Goal: Task Accomplishment & Management: Complete application form

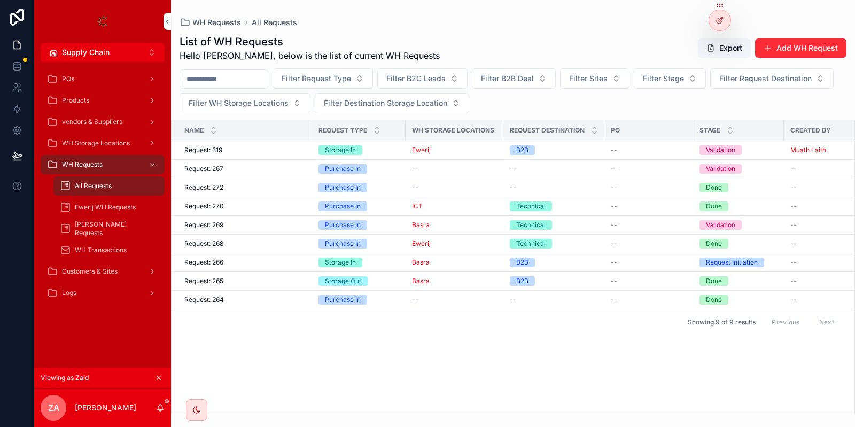
click at [725, 19] on div at bounding box center [719, 20] width 21 height 20
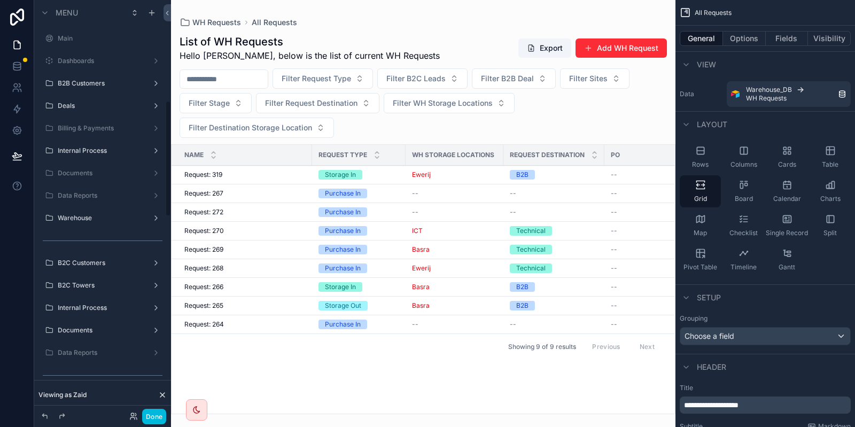
scroll to position [358, 0]
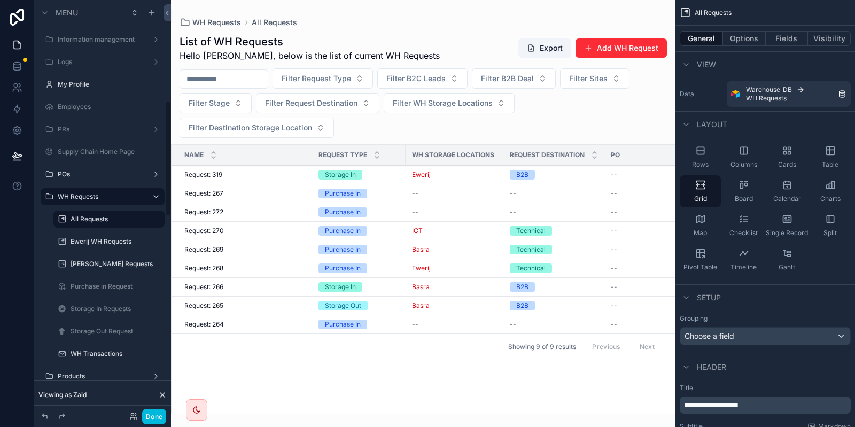
click at [643, 57] on div "scrollable content" at bounding box center [423, 213] width 504 height 427
click at [627, 48] on button "Add WH Request" at bounding box center [620, 47] width 91 height 19
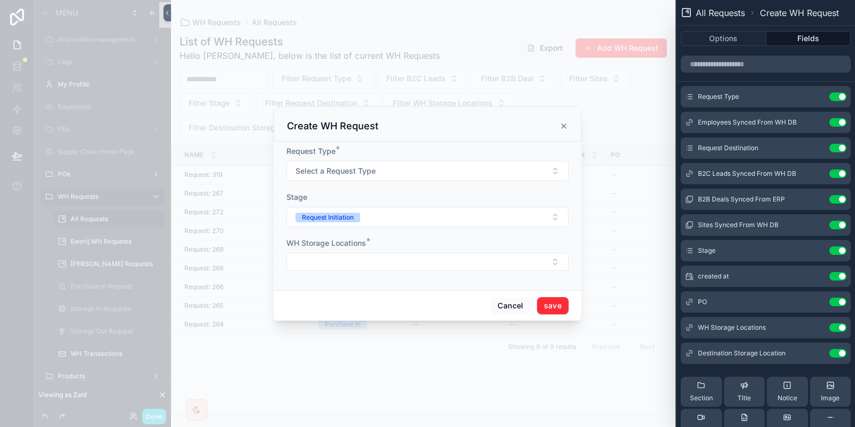
click at [0, 0] on button at bounding box center [0, 0] width 0 height 0
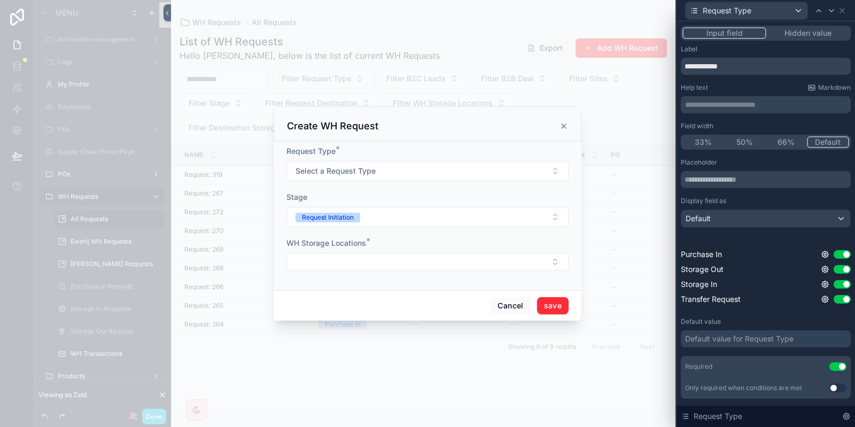
click at [827, 252] on icon at bounding box center [825, 254] width 6 height 6
click at [829, 253] on icon at bounding box center [825, 254] width 9 height 9
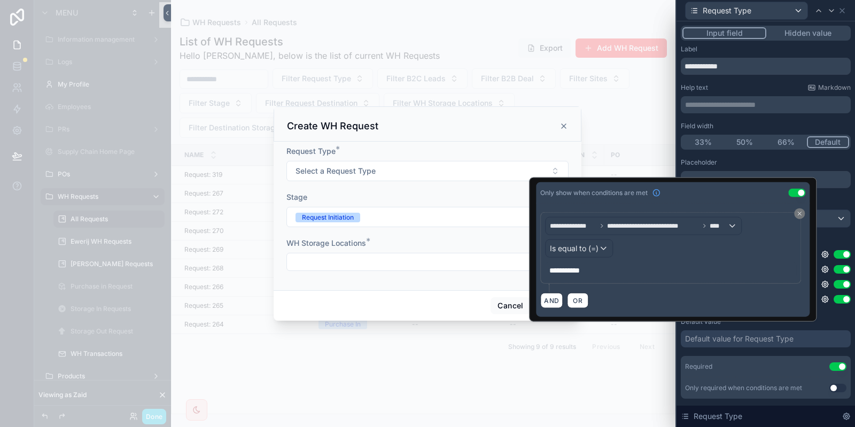
click at [617, 274] on p "**********" at bounding box center [671, 270] width 245 height 11
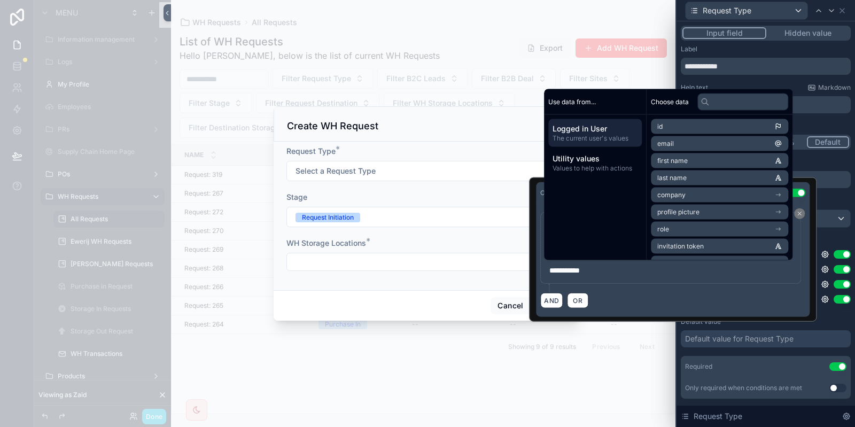
click at [620, 300] on div "AND OR" at bounding box center [672, 300] width 265 height 16
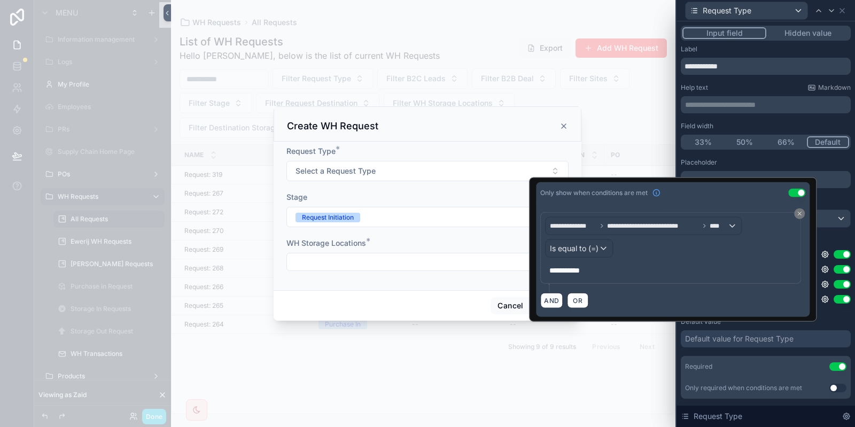
click at [760, 320] on div "**********" at bounding box center [672, 249] width 287 height 144
click at [829, 234] on div "Placeholder Display field as Default Purchase In Use setting Storage Out Use se…" at bounding box center [766, 233] width 170 height 151
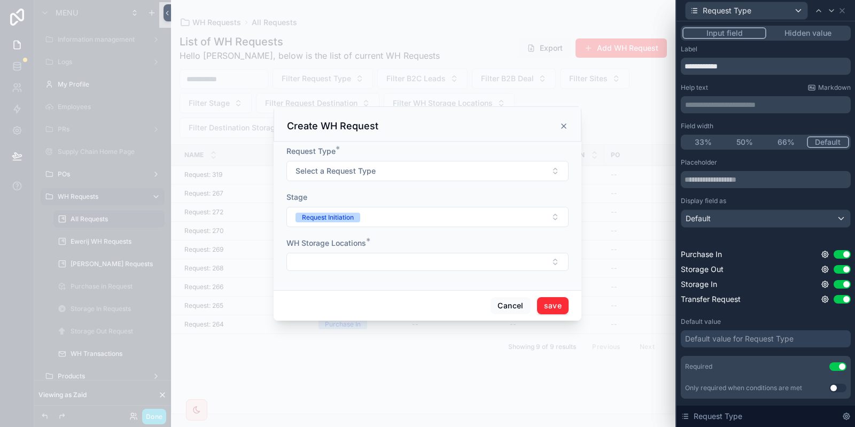
click at [822, 255] on icon at bounding box center [825, 254] width 6 height 6
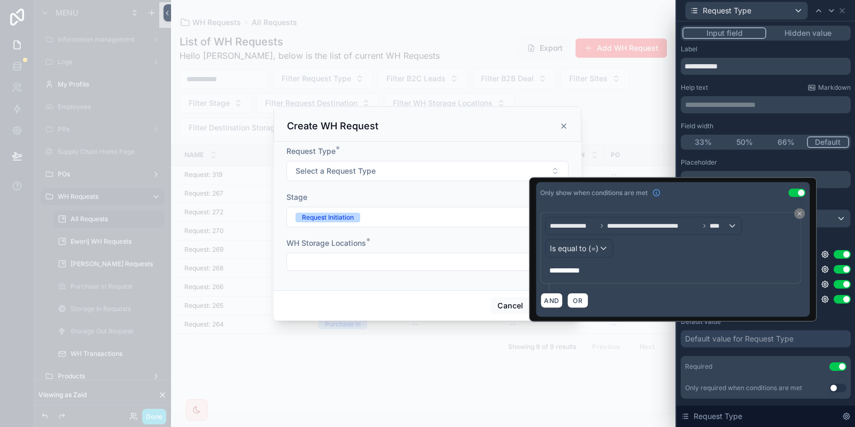
click at [796, 191] on button "Use setting" at bounding box center [796, 192] width 17 height 9
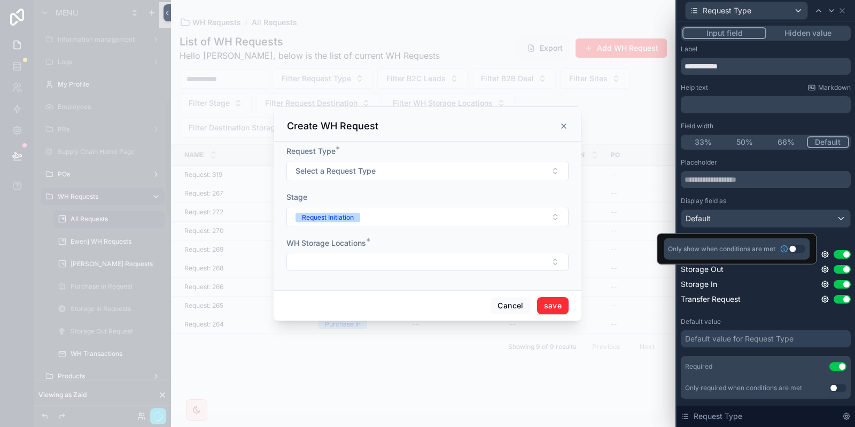
scroll to position [358, 0]
click at [748, 223] on div "Default" at bounding box center [765, 218] width 169 height 17
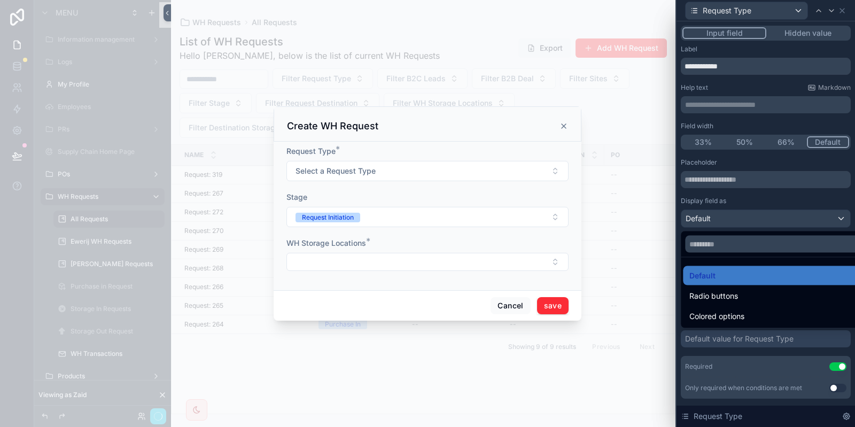
click at [754, 202] on div at bounding box center [765, 213] width 178 height 427
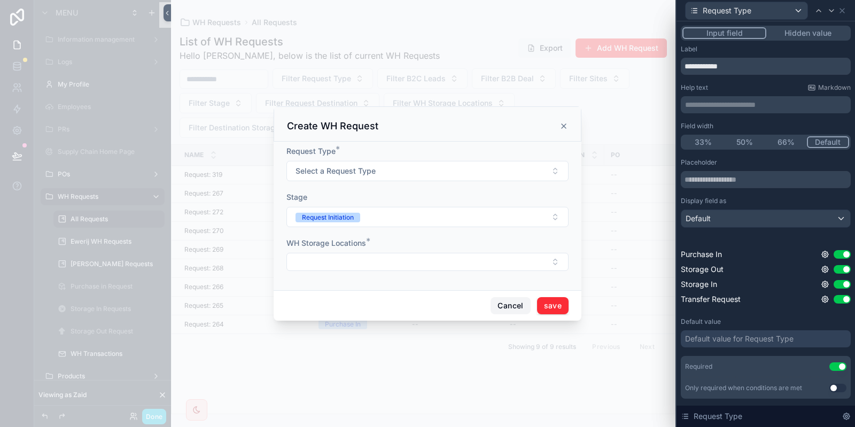
click at [514, 304] on button "Cancel" at bounding box center [511, 305] width 40 height 17
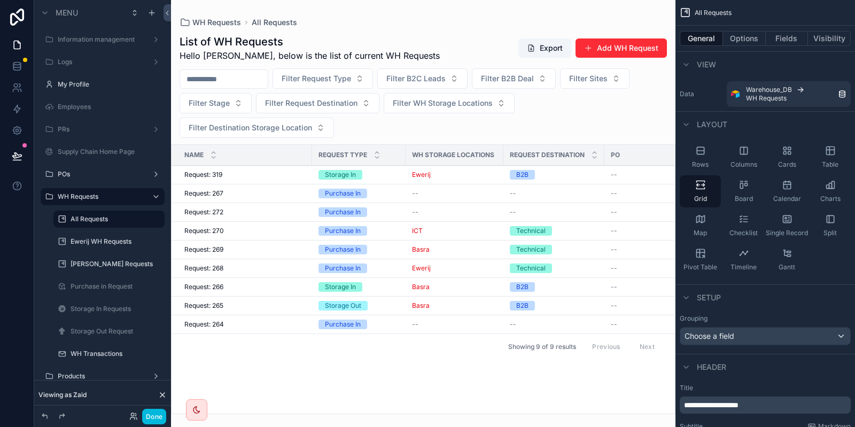
click at [138, 414] on div "Done" at bounding box center [145, 416] width 42 height 15
click at [155, 419] on button "Done" at bounding box center [154, 416] width 24 height 15
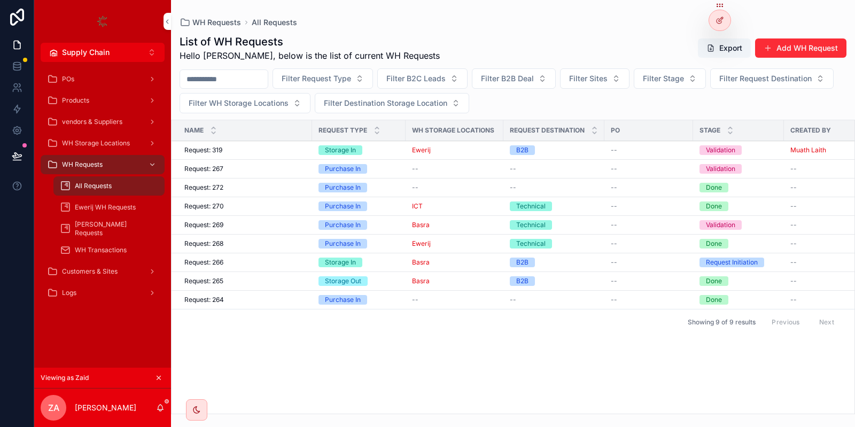
click at [782, 60] on div "List of WH Requests Hello Zaid, below is the list of current WH Requests Export…" at bounding box center [513, 48] width 667 height 28
click at [784, 55] on button "Add WH Request" at bounding box center [800, 47] width 91 height 19
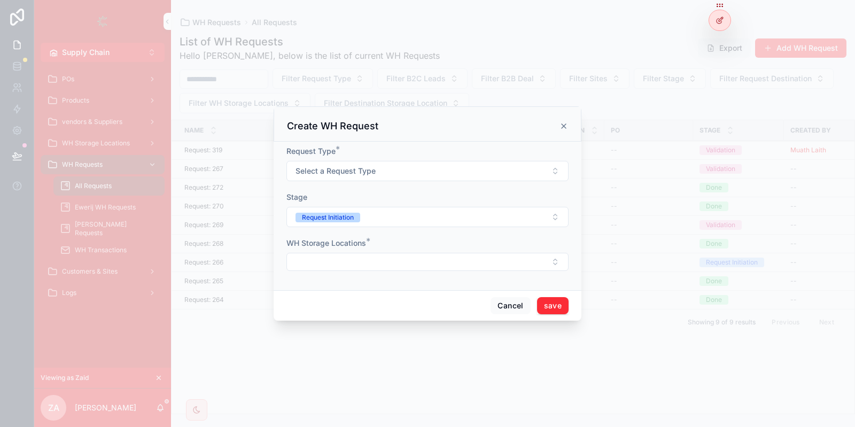
click at [534, 53] on div "scrollable content" at bounding box center [427, 213] width 855 height 427
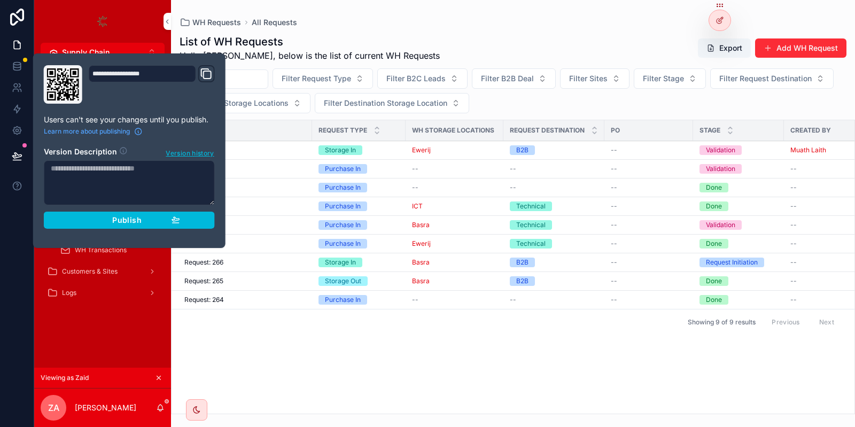
click at [150, 227] on button "Publish" at bounding box center [129, 220] width 171 height 17
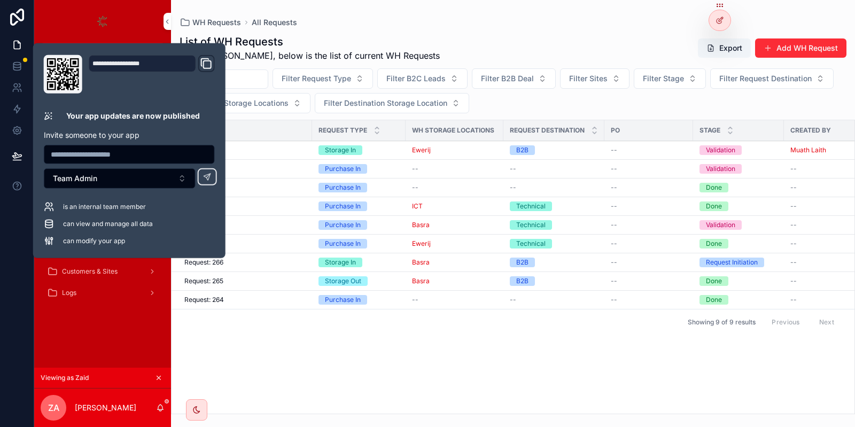
click at [367, 18] on div "WH Requests All Requests" at bounding box center [513, 22] width 667 height 11
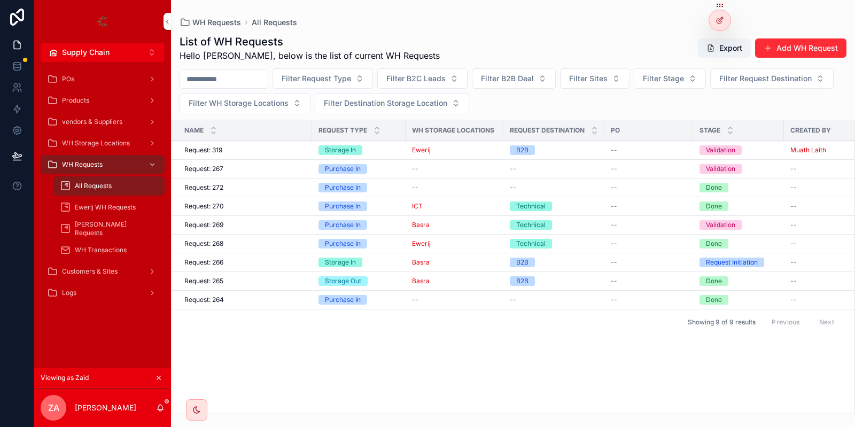
click at [663, 26] on div "WH Requests All Requests" at bounding box center [513, 22] width 667 height 11
click at [0, 0] on icon at bounding box center [0, 0] width 0 height 0
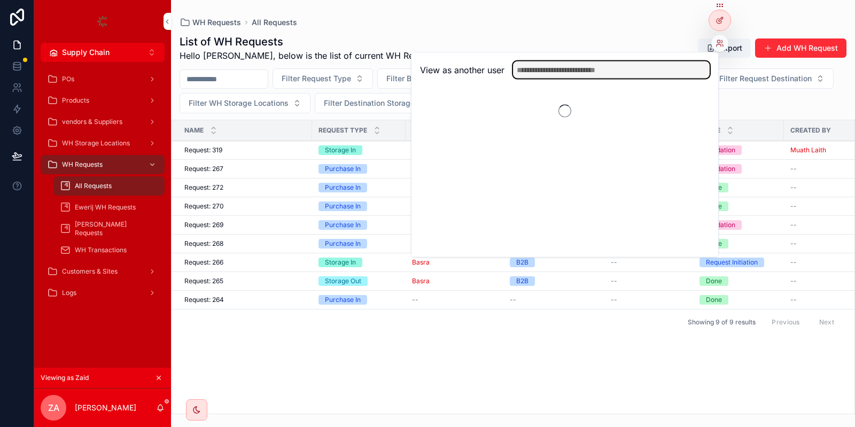
click at [668, 67] on input "text" at bounding box center [611, 69] width 197 height 17
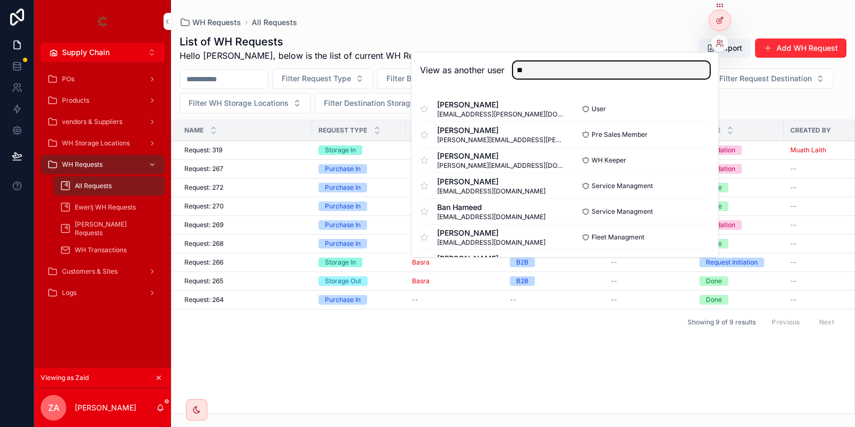
type input "**"
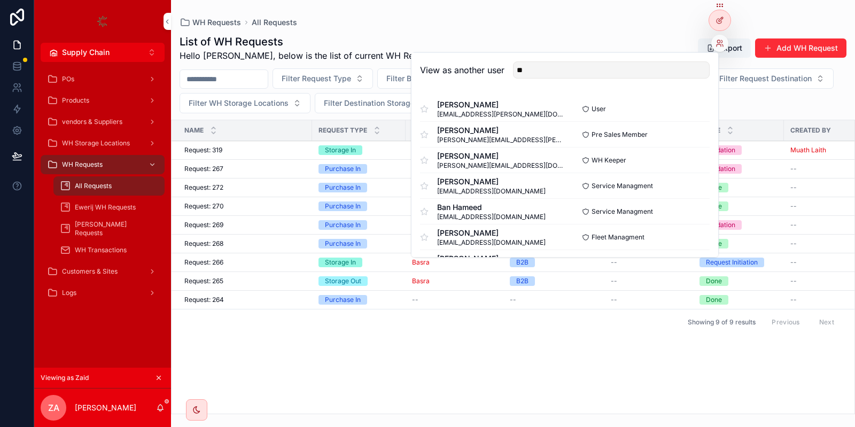
click at [0, 0] on button "Select" at bounding box center [0, 0] width 0 height 0
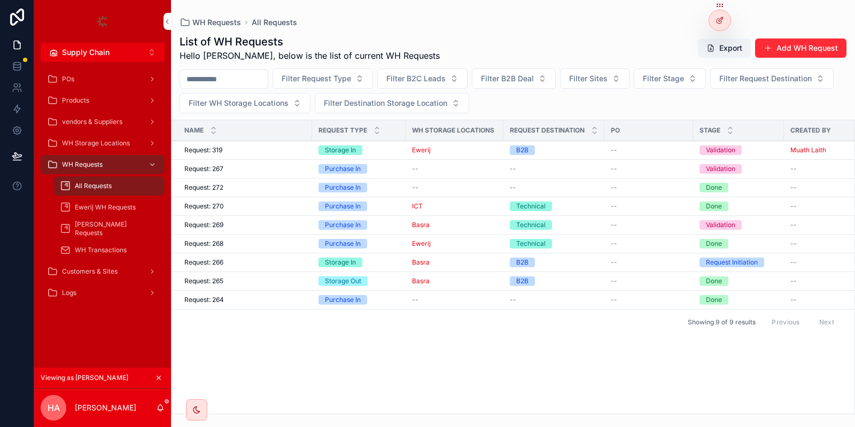
click at [802, 41] on button "Add WH Request" at bounding box center [800, 47] width 91 height 19
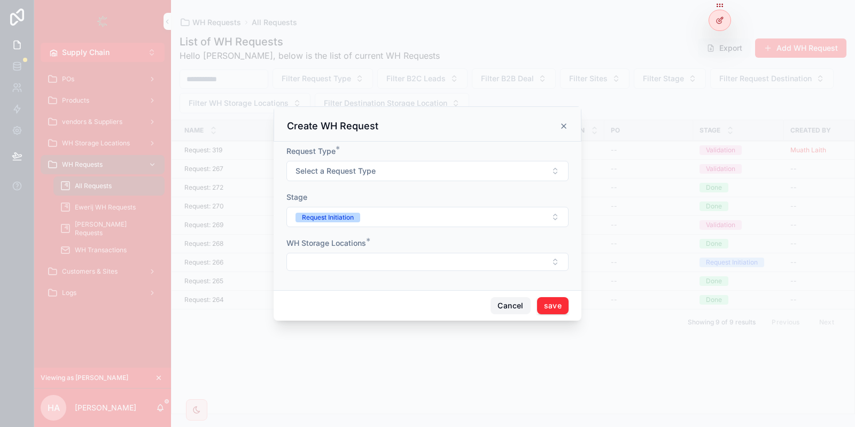
click at [522, 300] on button "Cancel" at bounding box center [511, 305] width 40 height 17
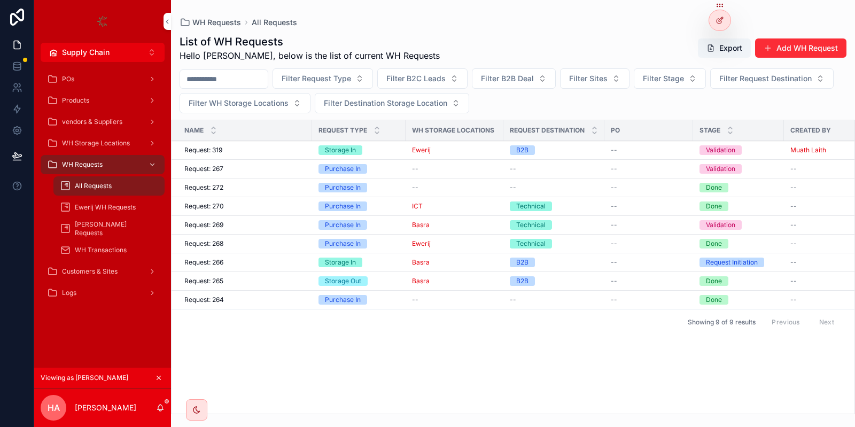
click at [808, 55] on button "Add WH Request" at bounding box center [800, 47] width 91 height 19
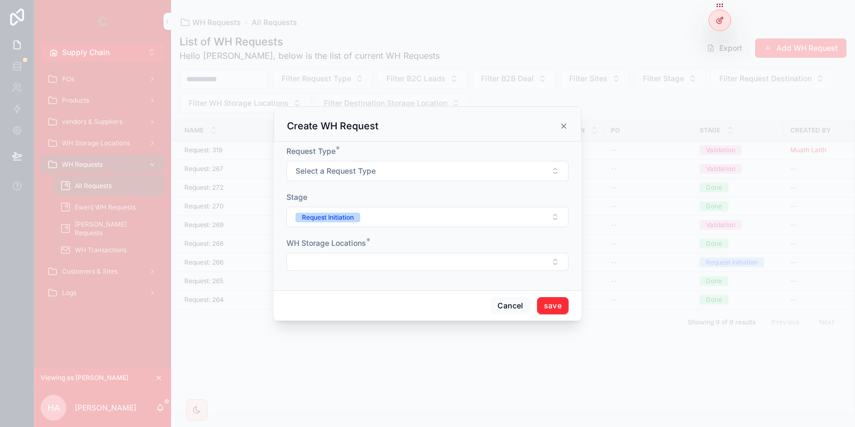
click at [349, 162] on div "Request Type * Select a Request Type" at bounding box center [427, 163] width 282 height 35
click at [348, 162] on button "Select a Request Type" at bounding box center [427, 171] width 282 height 20
click at [380, 211] on div "Purchase In" at bounding box center [382, 214] width 36 height 10
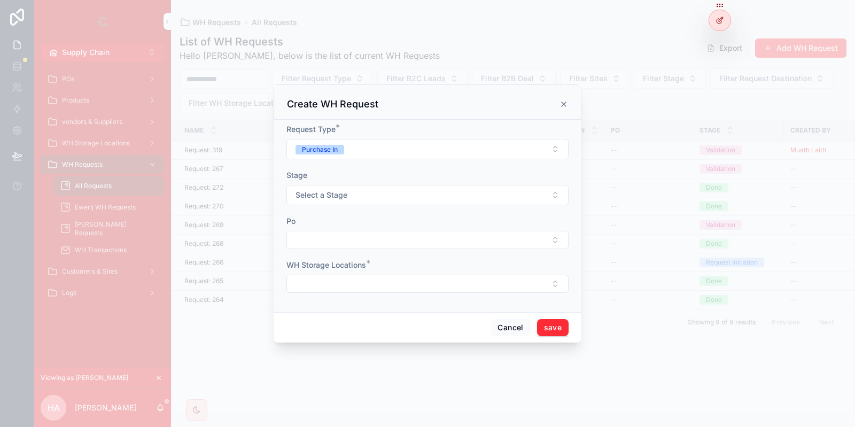
click at [338, 193] on span "Select a Stage" at bounding box center [321, 195] width 52 height 11
click at [389, 252] on div "Validation" at bounding box center [378, 254] width 29 height 10
click at [321, 248] on button "Select Button" at bounding box center [427, 240] width 282 height 18
click at [388, 274] on div "WH Storage Locations *" at bounding box center [427, 276] width 282 height 33
click at [382, 277] on button "Select Button" at bounding box center [427, 284] width 282 height 18
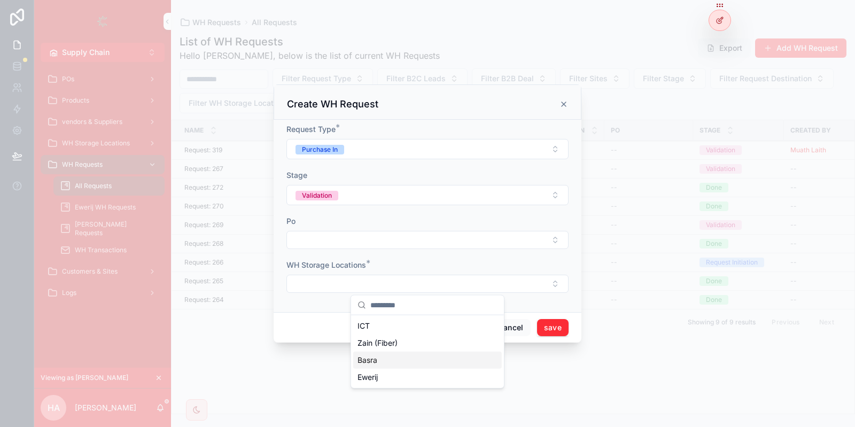
click at [370, 247] on button "Select Button" at bounding box center [427, 240] width 282 height 18
click at [375, 244] on button "Select Button" at bounding box center [427, 240] width 282 height 18
click at [370, 286] on button "Select Button" at bounding box center [427, 284] width 282 height 18
click at [373, 374] on span "Ewerij" at bounding box center [367, 377] width 20 height 11
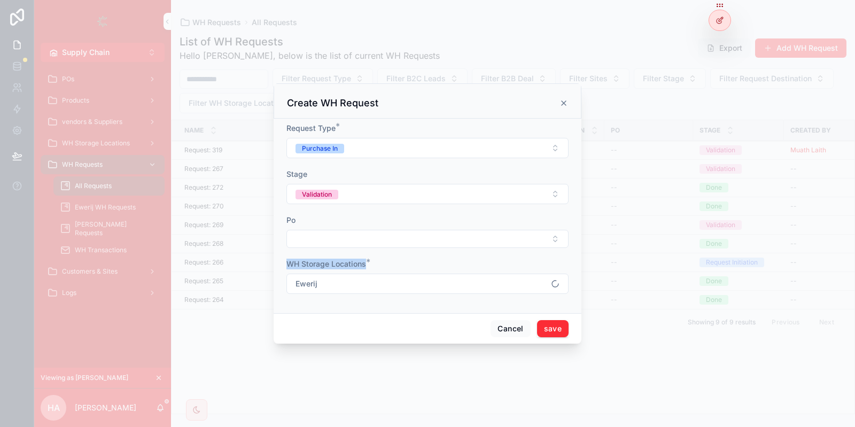
drag, startPoint x: 377, startPoint y: 269, endPoint x: 282, endPoint y: 262, distance: 95.4
click at [282, 262] on div "Request Type * Purchase In Stage Validation Po WH Storage Locations * Ewerij" at bounding box center [428, 216] width 308 height 195
click at [345, 258] on form "Request Type * Purchase In Stage Validation Po WH Storage Locations * Ewerij" at bounding box center [427, 214] width 282 height 182
drag, startPoint x: 361, startPoint y: 261, endPoint x: 381, endPoint y: 260, distance: 19.8
click at [381, 260] on div "WH Storage Locations *" at bounding box center [427, 264] width 282 height 11
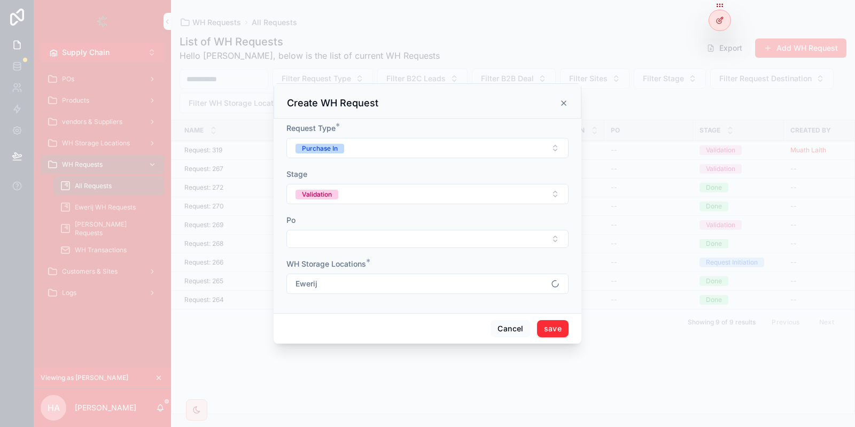
click at [381, 260] on div "WH Storage Locations *" at bounding box center [427, 264] width 282 height 11
click at [365, 285] on button "Ewerij" at bounding box center [427, 284] width 282 height 20
click at [373, 380] on span "Basra" at bounding box center [367, 377] width 20 height 11
click at [410, 287] on button "Basra" at bounding box center [427, 284] width 282 height 20
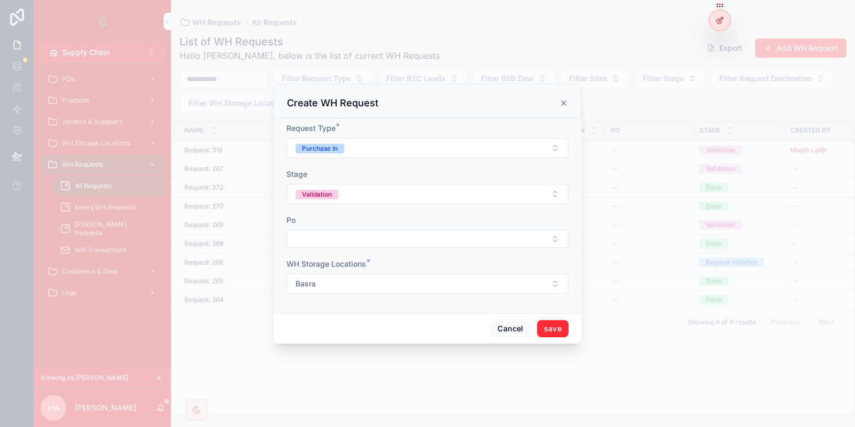
click at [541, 325] on button "save" at bounding box center [553, 328] width 32 height 17
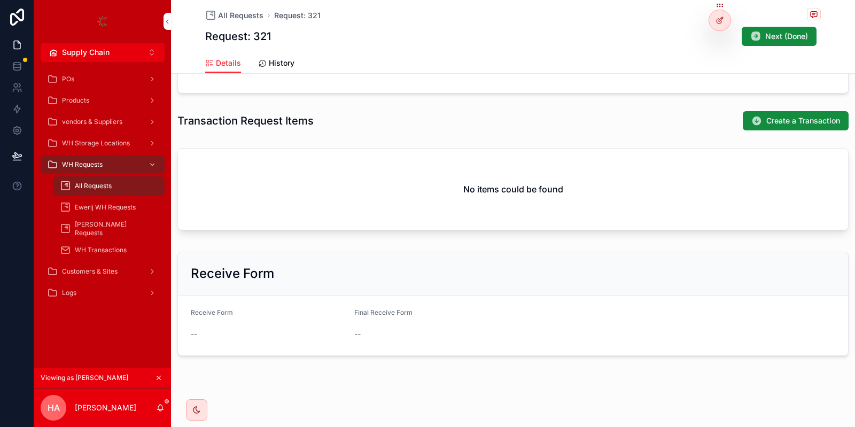
scroll to position [192, 0]
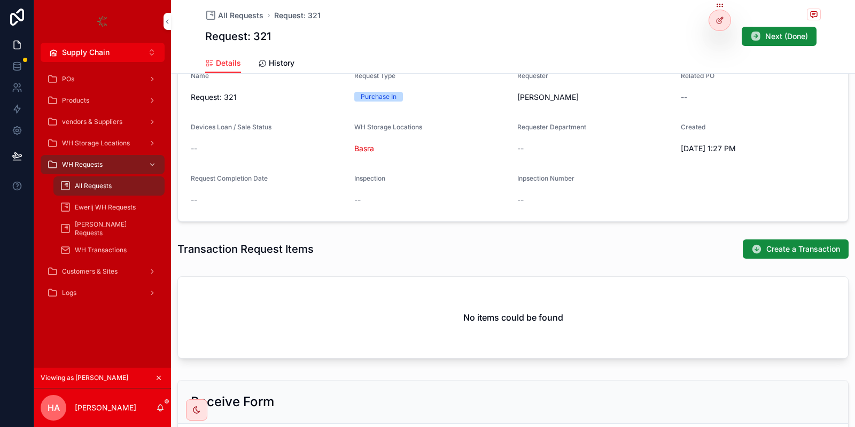
click at [721, 18] on icon at bounding box center [721, 18] width 1 height 1
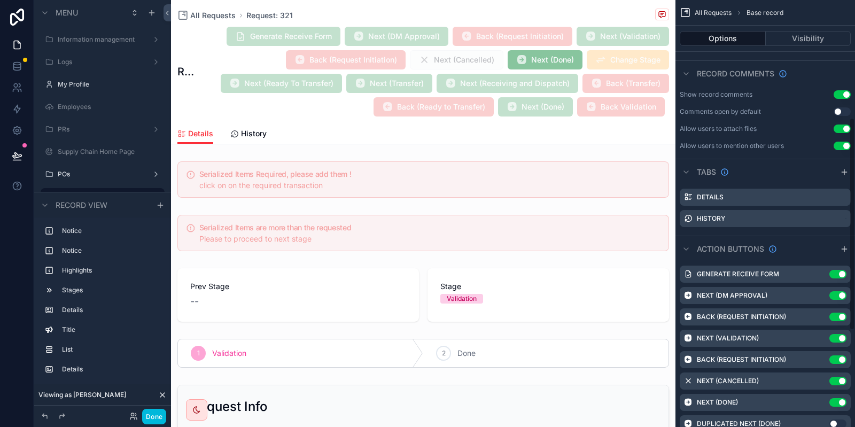
scroll to position [273, 0]
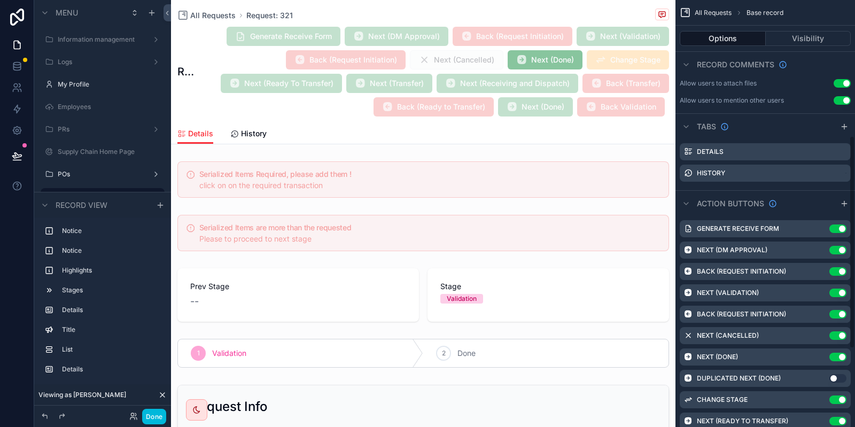
click at [0, 0] on icon "scrollable content" at bounding box center [0, 0] width 0 height 0
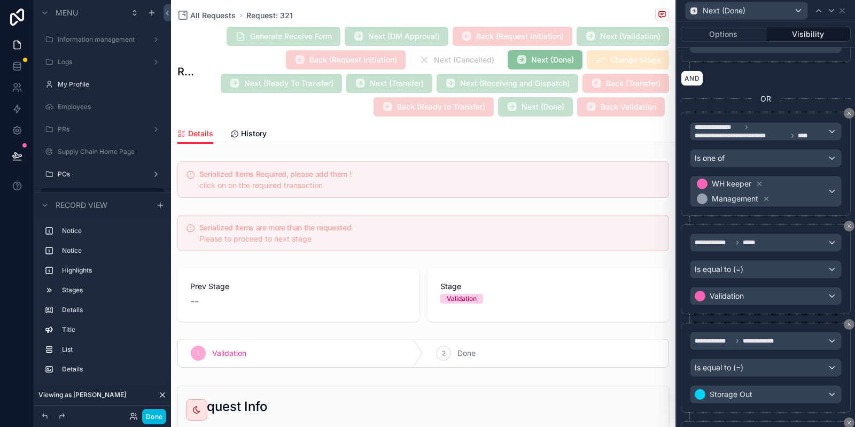
scroll to position [1210, 0]
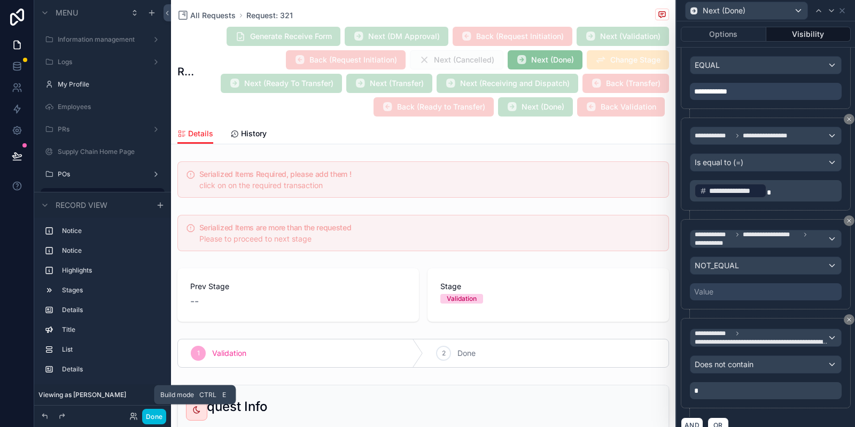
click at [157, 417] on button "Done" at bounding box center [154, 416] width 24 height 15
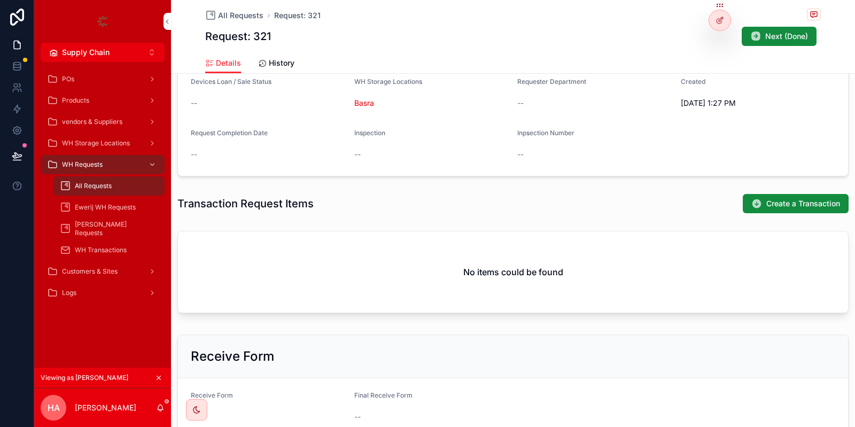
scroll to position [321, 0]
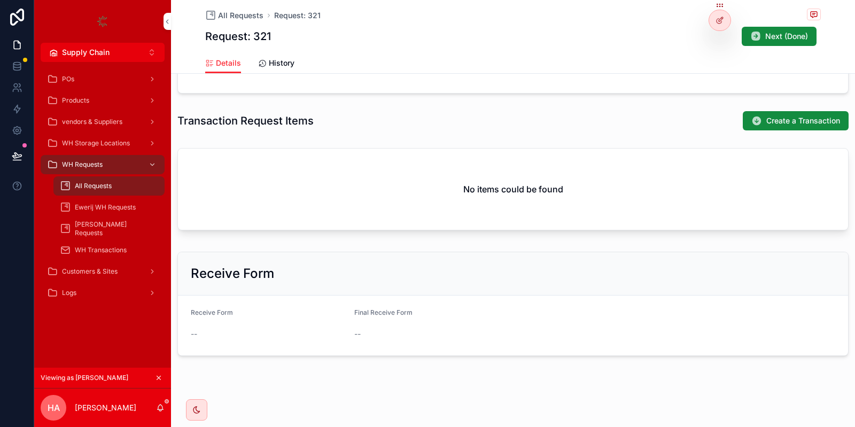
click at [504, 336] on div "--" at bounding box center [431, 334] width 155 height 11
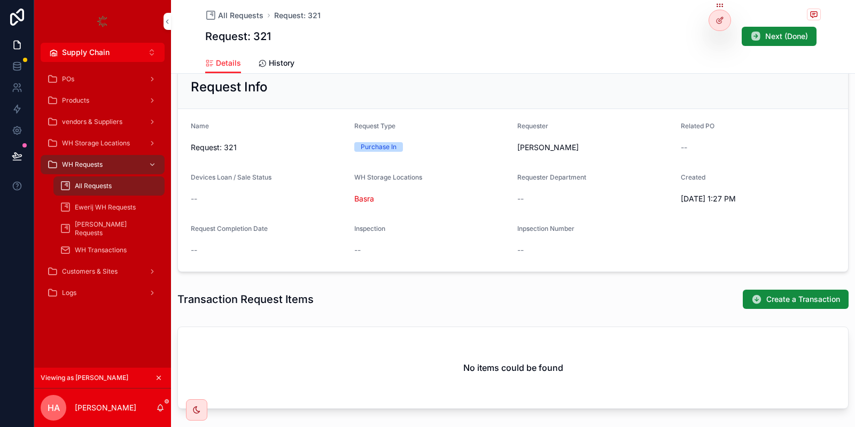
scroll to position [0, 0]
